Goal: Obtain resource: Download file/media

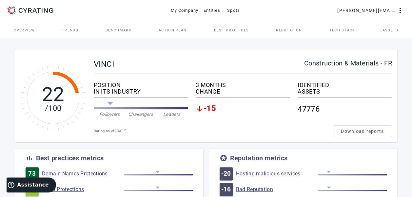
click at [69, 28] on span "Trends" at bounding box center [70, 30] width 16 height 16
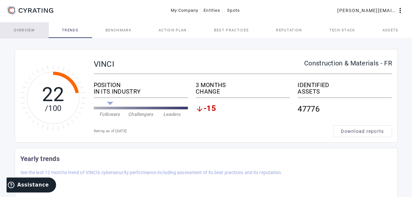
drag, startPoint x: 19, startPoint y: 30, endPoint x: 23, endPoint y: 30, distance: 3.9
click at [19, 30] on span "Overview" at bounding box center [24, 31] width 21 height 4
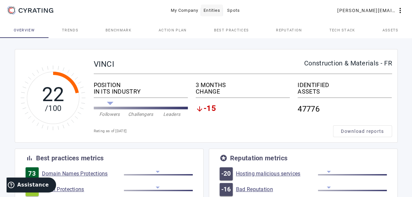
click at [213, 10] on span "Entities" at bounding box center [212, 10] width 17 height 10
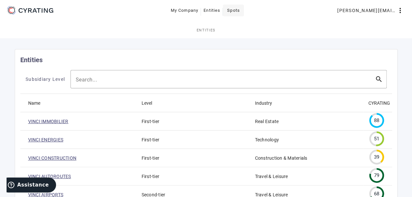
click at [235, 11] on span "Spots" at bounding box center [233, 10] width 13 height 10
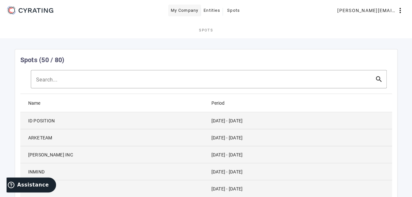
click at [192, 13] on span "My Company" at bounding box center [185, 10] width 28 height 10
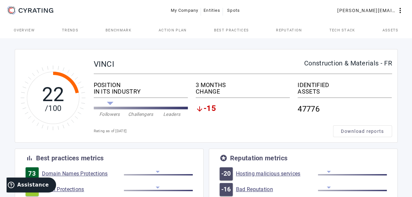
drag, startPoint x: 73, startPoint y: 31, endPoint x: 99, endPoint y: 37, distance: 26.3
click at [73, 30] on span "Trends" at bounding box center [70, 31] width 16 height 4
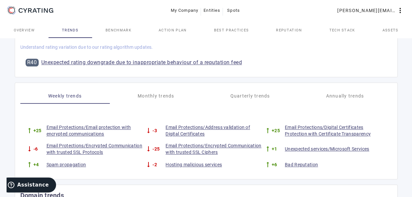
scroll to position [262, 0]
click at [152, 95] on span "Monthly trends" at bounding box center [156, 95] width 37 height 5
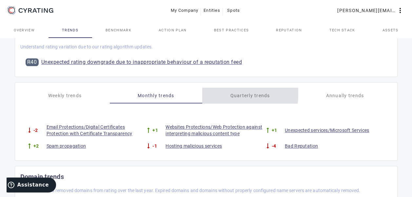
click at [205, 89] on div "Quarterly trends" at bounding box center [250, 96] width 96 height 16
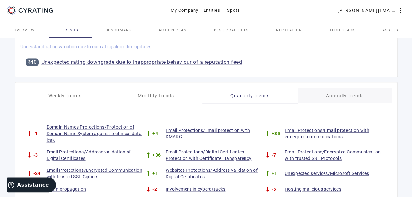
click at [327, 98] on span "Annually trends" at bounding box center [345, 96] width 38 height 16
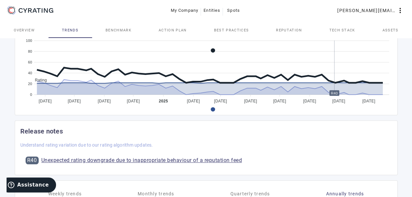
scroll to position [0, 0]
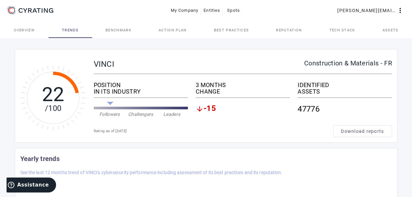
click at [128, 30] on span "Benchmark" at bounding box center [119, 31] width 26 height 4
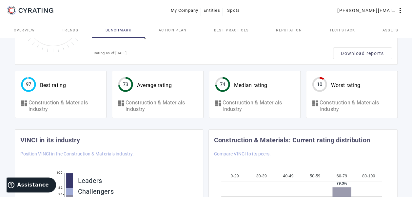
scroll to position [76, 0]
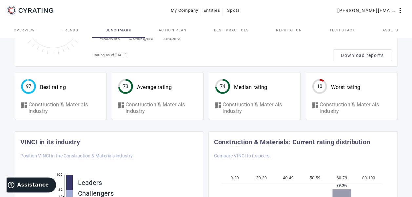
click at [247, 92] on mat-card-header "74 Median rating" at bounding box center [241, 84] width 64 height 23
click at [174, 94] on mat-card-header "73 Average rating" at bounding box center [144, 84] width 65 height 23
click at [81, 94] on div "97 Best rating" at bounding box center [60, 84] width 91 height 23
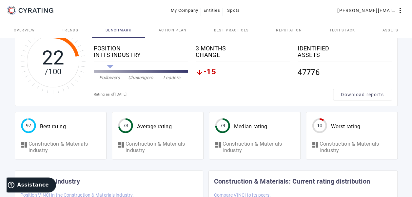
scroll to position [0, 0]
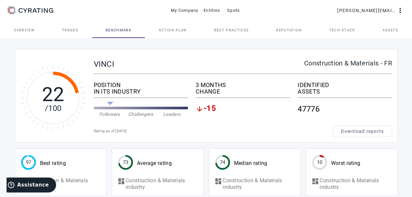
click at [209, 89] on div "CHANGE" at bounding box center [243, 92] width 94 height 7
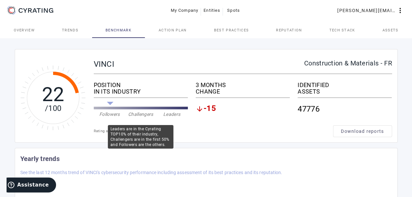
click at [113, 90] on div "IN ITS INDUSTRY" at bounding box center [141, 92] width 94 height 7
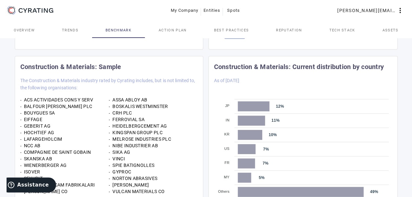
scroll to position [338, 0]
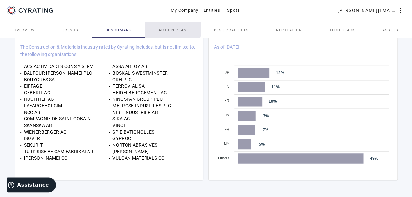
click at [161, 29] on span "Action Plan" at bounding box center [173, 31] width 28 height 4
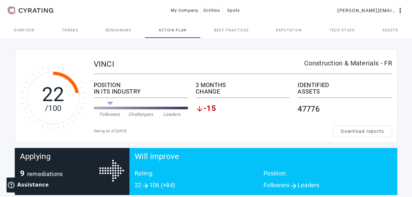
click at [217, 26] on span "Best practices" at bounding box center [231, 30] width 35 height 16
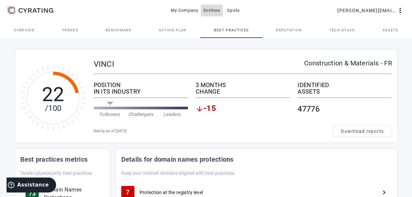
click at [207, 8] on span "Entities" at bounding box center [212, 10] width 17 height 10
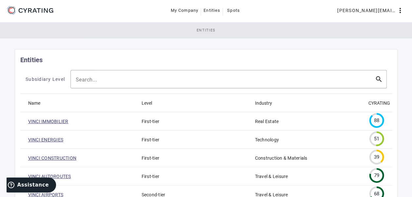
click at [211, 29] on span "Entities" at bounding box center [206, 31] width 19 height 4
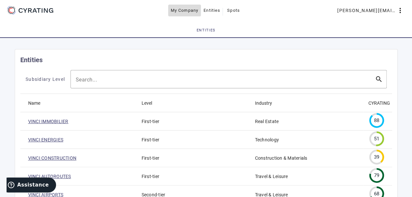
click at [179, 12] on span "My Company" at bounding box center [185, 10] width 28 height 10
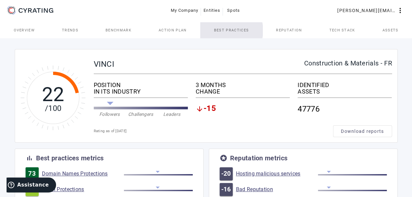
click at [228, 30] on span "Best practices" at bounding box center [231, 31] width 35 height 4
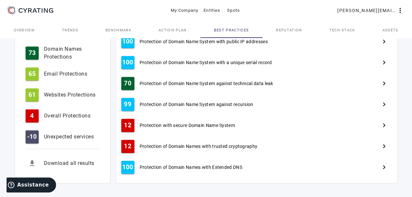
scroll to position [343, 0]
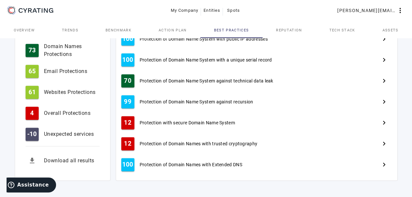
click at [281, 26] on span "Reputation" at bounding box center [289, 30] width 26 height 16
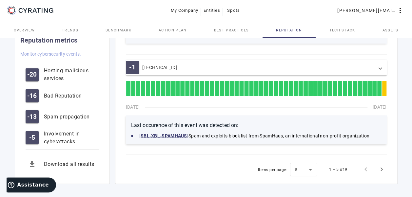
scroll to position [534, 0]
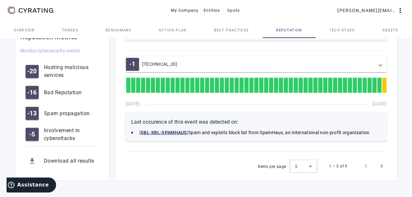
click at [332, 30] on span "Tech Stack" at bounding box center [342, 31] width 26 height 4
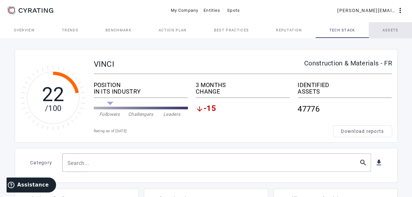
click at [384, 34] on span "Assets" at bounding box center [391, 30] width 16 height 16
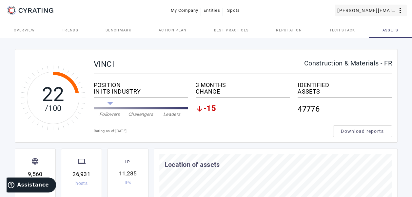
click at [399, 10] on mat-icon "more_vert" at bounding box center [400, 11] width 8 height 8
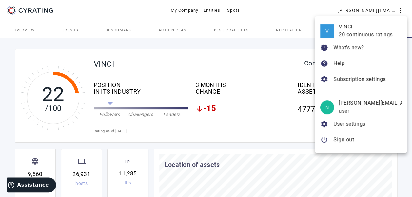
click at [10, 42] on div at bounding box center [206, 98] width 412 height 197
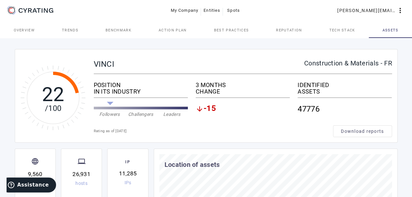
drag, startPoint x: 20, startPoint y: 28, endPoint x: 33, endPoint y: 32, distance: 13.7
click at [21, 29] on span "Overview" at bounding box center [24, 31] width 21 height 4
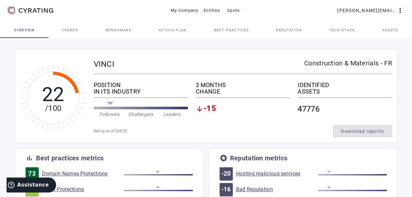
click at [384, 132] on span "Download reports" at bounding box center [362, 131] width 43 height 7
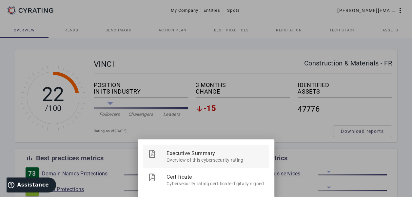
click at [209, 154] on span "Executive Summary" at bounding box center [215, 153] width 97 height 17
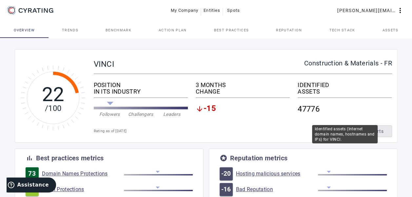
click at [311, 106] on div "47776" at bounding box center [345, 109] width 94 height 17
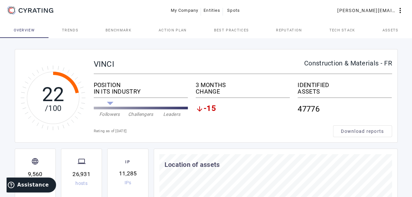
click at [102, 131] on div "Rating as of [DATE]" at bounding box center [213, 131] width 239 height 7
click at [48, 108] on tspan "/100" at bounding box center [53, 108] width 16 height 9
click at [54, 94] on tspan "22" at bounding box center [53, 94] width 23 height 23
click at [73, 31] on span "Trends" at bounding box center [70, 31] width 16 height 4
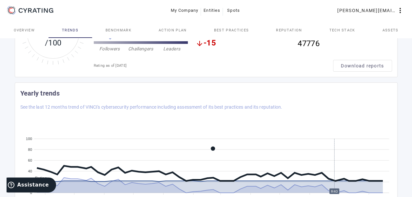
scroll to position [197, 0]
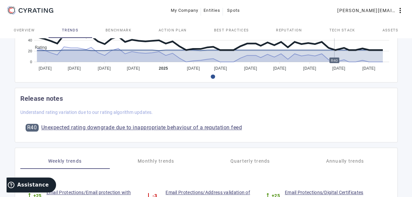
click at [120, 128] on link "Unexpected rating downgrade due to inappropriate behaviour of a reputation feed" at bounding box center [141, 128] width 201 height 8
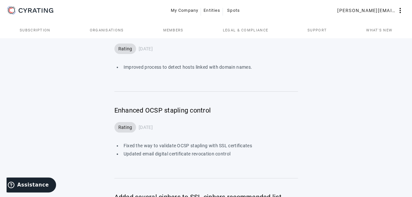
scroll to position [426, 0]
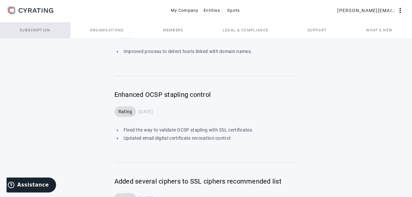
drag, startPoint x: 30, startPoint y: 27, endPoint x: 77, endPoint y: 48, distance: 51.8
click at [30, 27] on span "Subscription" at bounding box center [35, 30] width 31 height 16
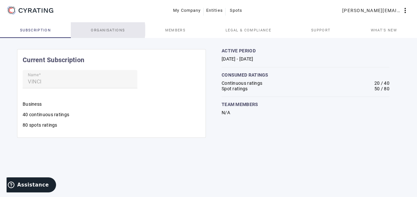
click at [107, 30] on span "Organisations" at bounding box center [108, 31] width 34 height 4
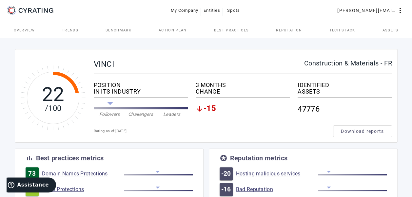
click at [33, 33] on span "Overview" at bounding box center [24, 30] width 21 height 16
click at [67, 30] on span "Trends" at bounding box center [70, 31] width 16 height 4
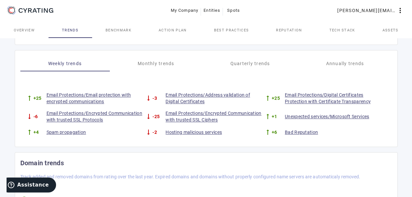
scroll to position [295, 0]
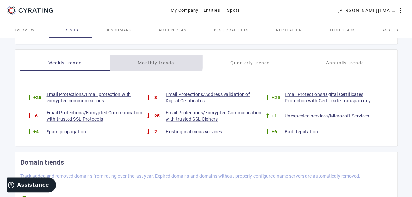
click at [154, 59] on span "Monthly trends" at bounding box center [156, 63] width 37 height 16
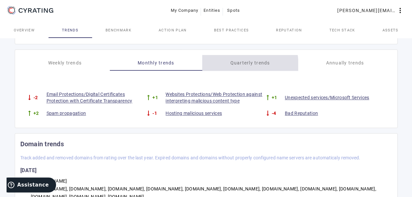
click at [239, 65] on span "Quarterly trends" at bounding box center [250, 63] width 40 height 16
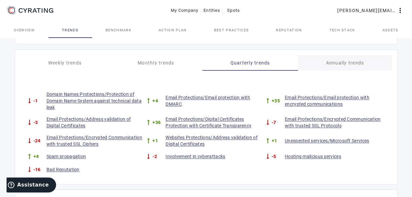
click at [344, 66] on span "Annually trends" at bounding box center [345, 63] width 38 height 16
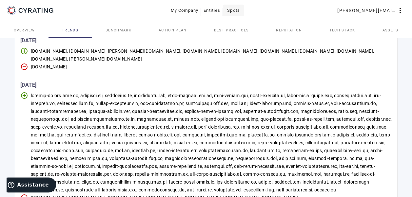
scroll to position [2364, 0]
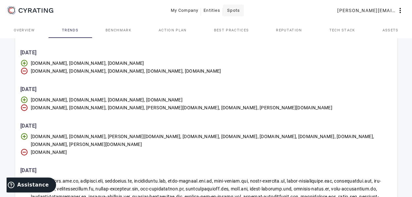
click at [241, 7] on span at bounding box center [233, 11] width 21 height 16
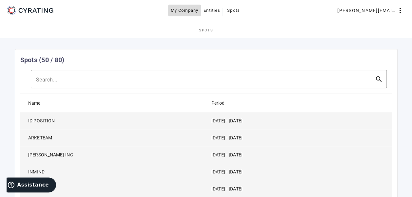
drag, startPoint x: 187, startPoint y: 11, endPoint x: 194, endPoint y: 14, distance: 7.8
click at [187, 12] on span "My Company" at bounding box center [185, 10] width 28 height 10
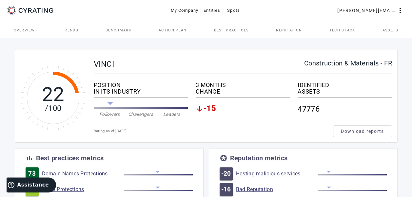
click at [34, 33] on span "Overview" at bounding box center [24, 30] width 21 height 16
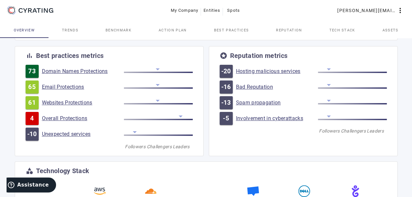
scroll to position [98, 0]
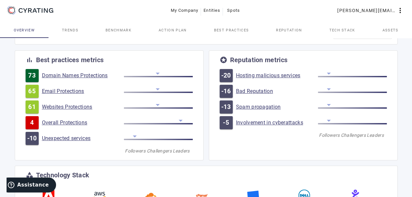
click at [105, 74] on link "Domain Names Protections" at bounding box center [83, 75] width 82 height 7
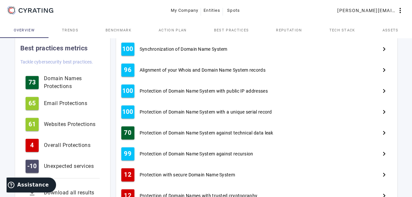
scroll to position [295, 0]
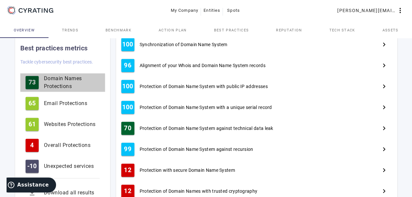
click at [62, 83] on div "Domain Names Protections" at bounding box center [72, 83] width 56 height 16
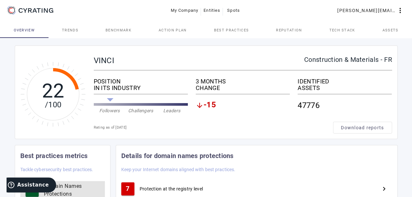
scroll to position [0, 0]
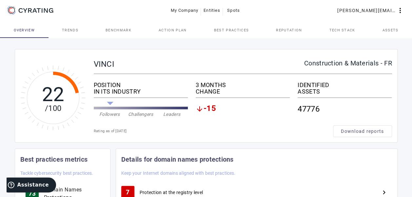
click at [29, 34] on span "Overview" at bounding box center [24, 30] width 21 height 16
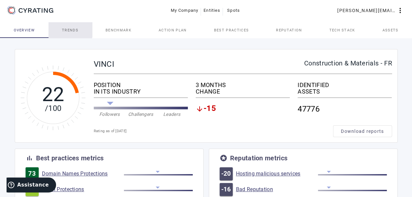
click at [58, 26] on link "Trends" at bounding box center [71, 30] width 44 height 16
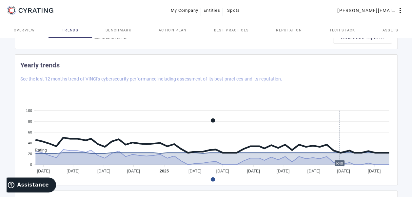
scroll to position [98, 0]
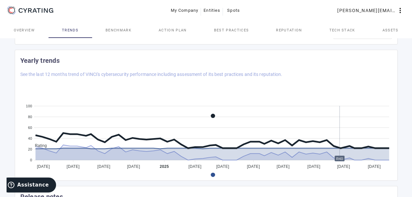
click at [388, 148] on foreignobject at bounding box center [206, 130] width 372 height 82
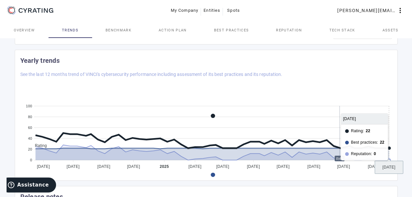
click at [386, 147] on foreignobject at bounding box center [206, 130] width 372 height 82
click at [384, 148] on foreignobject at bounding box center [206, 130] width 372 height 82
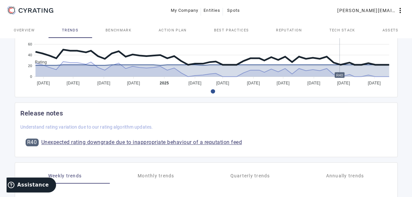
scroll to position [197, 0]
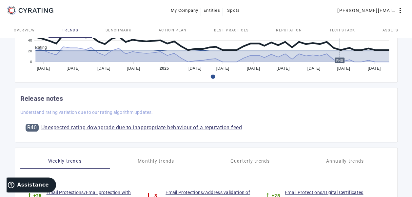
click at [151, 125] on link "Unexpected rating downgrade due to inappropriate behaviour of a reputation feed" at bounding box center [141, 128] width 201 height 8
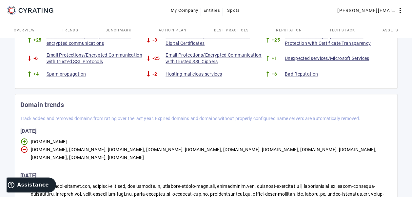
scroll to position [295, 0]
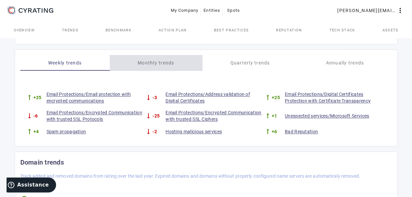
click at [145, 63] on span "Monthly trends" at bounding box center [156, 63] width 37 height 5
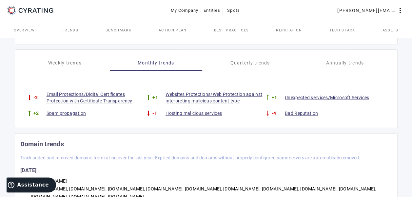
click at [71, 100] on link "Email Protections/Digital Certificates Protection with Certificate Transparency" at bounding box center [96, 97] width 98 height 13
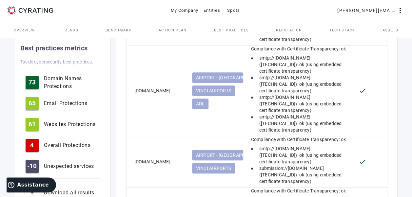
scroll to position [1672, 0]
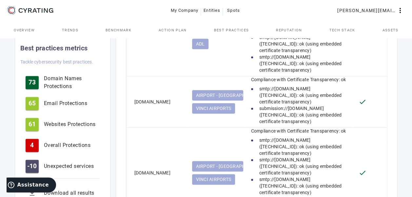
click at [119, 26] on span "Benchmark" at bounding box center [119, 30] width 26 height 16
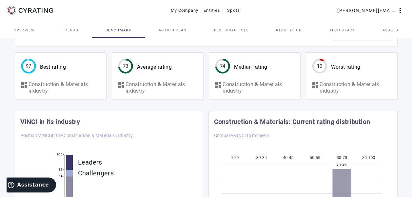
scroll to position [98, 0]
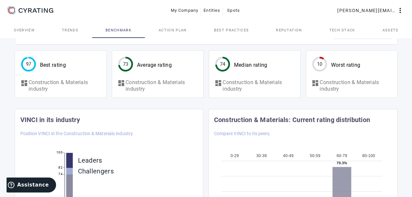
click at [25, 62] on circle at bounding box center [28, 64] width 13 height 13
drag, startPoint x: 39, startPoint y: 63, endPoint x: 45, endPoint y: 64, distance: 5.9
click at [39, 63] on mat-card-header "97 Best rating" at bounding box center [43, 62] width 56 height 23
drag, startPoint x: 47, startPoint y: 79, endPoint x: 38, endPoint y: 89, distance: 13.0
click at [47, 80] on mat-card "97 Best rating dashboard Construction & Materials industry" at bounding box center [61, 75] width 92 height 48
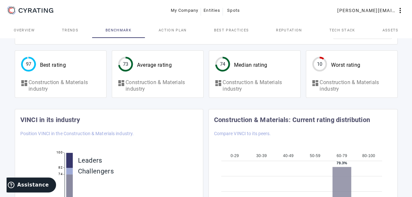
click at [38, 89] on span "Construction & Materials industry" at bounding box center [65, 85] width 72 height 13
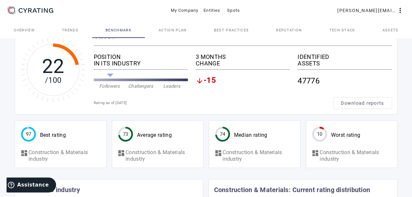
scroll to position [10, 0]
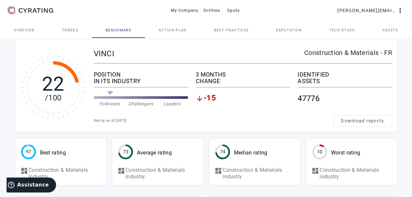
click at [380, 29] on link "Assets" at bounding box center [390, 30] width 43 height 16
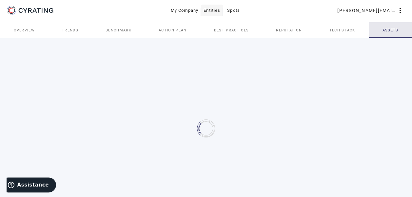
click at [209, 15] on span "Entities" at bounding box center [212, 10] width 17 height 10
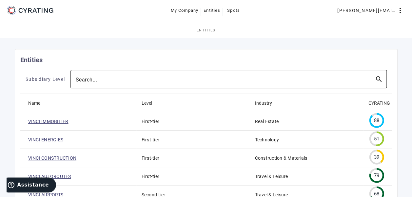
click at [103, 85] on div at bounding box center [223, 79] width 294 height 18
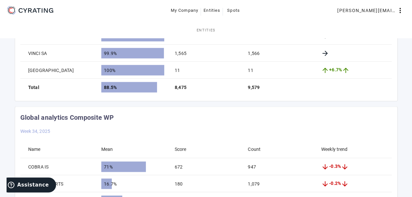
scroll to position [568, 0]
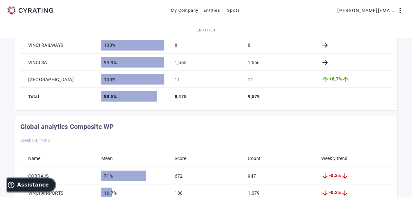
click at [32, 185] on span "Assistance" at bounding box center [33, 185] width 32 height 6
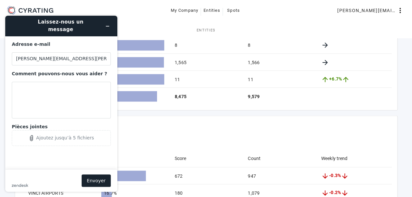
scroll to position [0, 0]
click at [107, 24] on icon "Réduire le widget" at bounding box center [107, 26] width 5 height 5
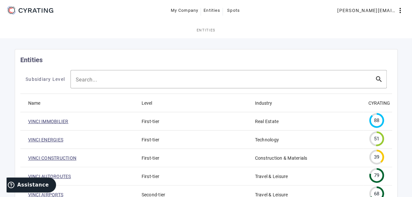
click at [29, 10] on icon "CYRATING" at bounding box center [30, 10] width 4 height 4
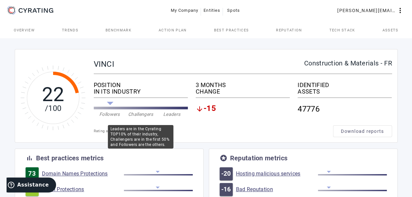
click at [154, 115] on div "Challengers" at bounding box center [140, 114] width 31 height 7
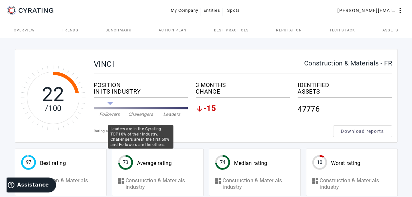
click at [148, 117] on div "Challengers" at bounding box center [140, 114] width 31 height 7
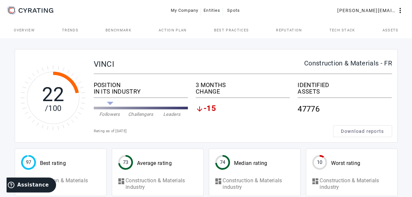
click at [167, 113] on div "Leaders" at bounding box center [171, 114] width 31 height 7
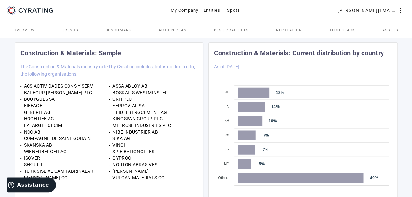
scroll to position [338, 0]
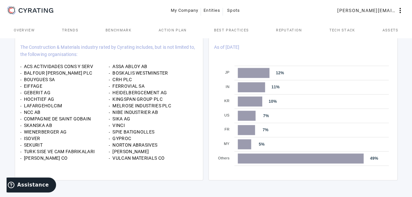
click at [231, 26] on span "Best practices" at bounding box center [231, 30] width 35 height 16
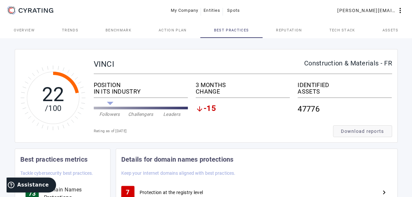
click at [384, 129] on span "Download reports" at bounding box center [362, 131] width 43 height 7
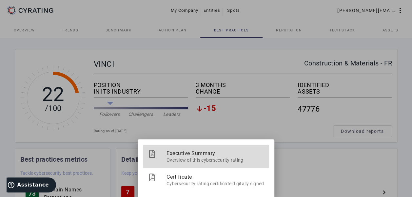
click at [187, 155] on span "Executive Summary" at bounding box center [215, 153] width 97 height 17
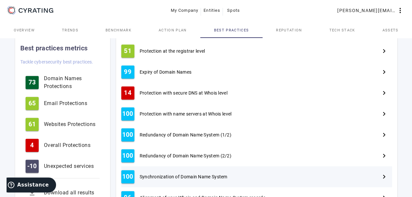
scroll to position [164, 0]
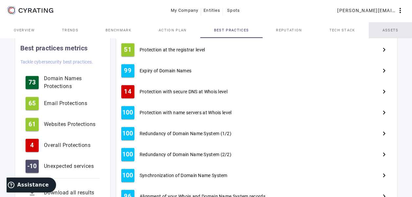
click at [390, 29] on span "Assets" at bounding box center [391, 31] width 16 height 4
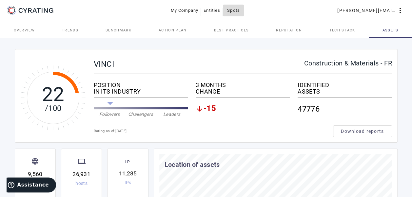
click at [230, 12] on span "Spots" at bounding box center [233, 10] width 13 height 10
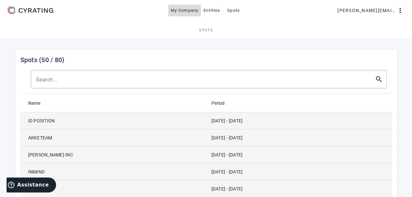
click at [177, 4] on span at bounding box center [184, 11] width 33 height 16
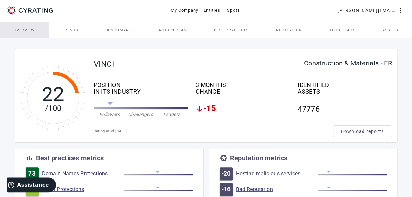
click at [20, 33] on span "Overview" at bounding box center [24, 30] width 21 height 16
click at [209, 106] on span "-15" at bounding box center [210, 109] width 12 height 8
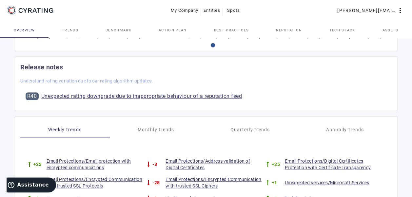
scroll to position [230, 0]
